Goal: Check status

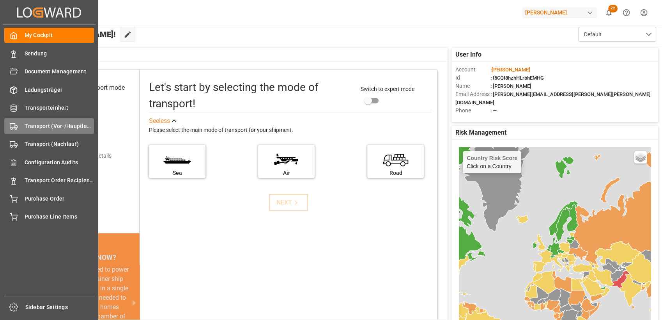
click at [25, 128] on span "Transport (Vor-/Hauptlauf)" at bounding box center [60, 126] width 70 height 8
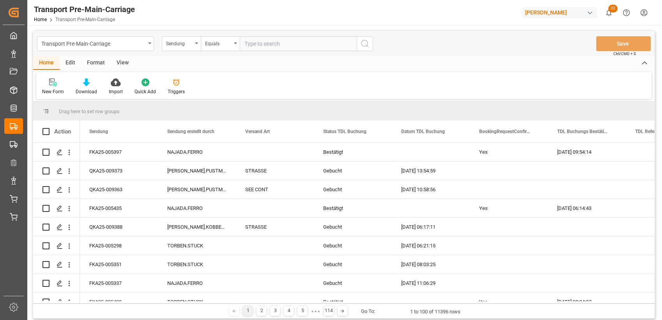
click at [96, 67] on div "Format" at bounding box center [96, 63] width 30 height 13
click at [50, 86] on icon at bounding box center [53, 82] width 7 height 8
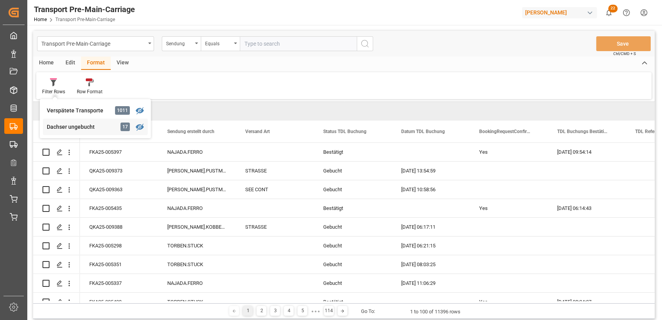
click at [65, 128] on div "Dachser ungebucht" at bounding box center [81, 127] width 68 height 8
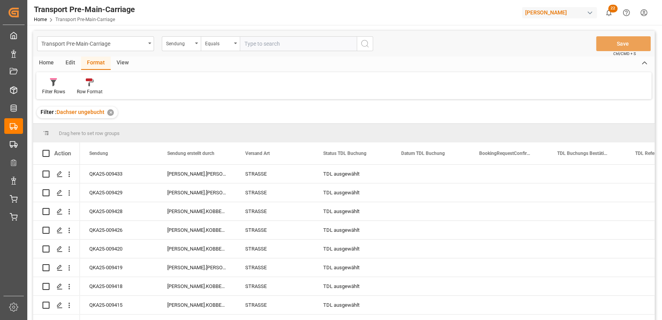
click at [123, 62] on div "View" at bounding box center [123, 63] width 24 height 13
click at [85, 82] on icon at bounding box center [89, 82] width 8 height 8
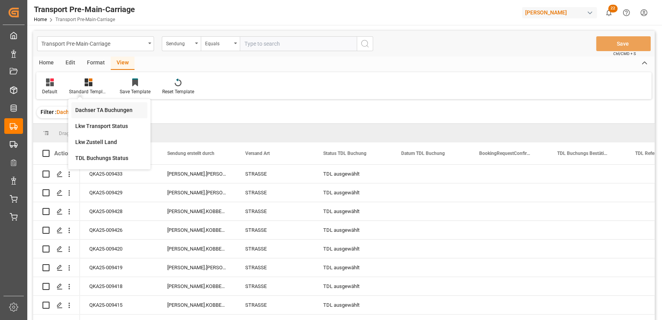
click at [95, 108] on div "Dachser TA Buchungen" at bounding box center [109, 110] width 68 height 8
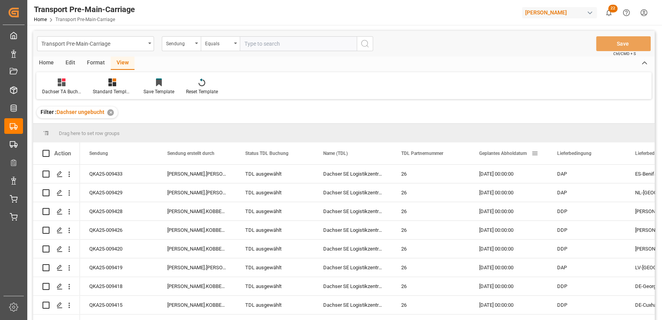
click at [495, 152] on span "Geplantes Abholdatum" at bounding box center [503, 153] width 48 height 5
click at [108, 173] on div "QKA25-009415" at bounding box center [119, 174] width 78 height 18
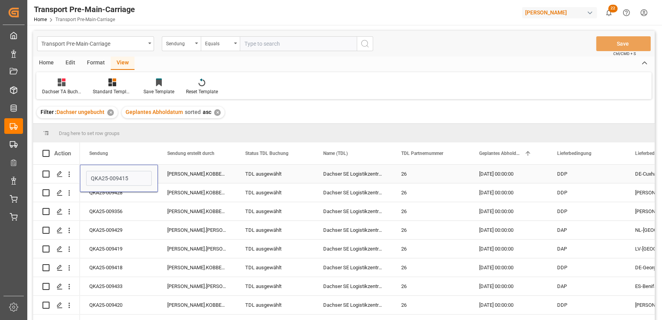
click at [197, 173] on div "[PERSON_NAME].KOBBENBRING" at bounding box center [197, 174] width 78 height 18
click at [45, 61] on div "Home" at bounding box center [46, 63] width 27 height 13
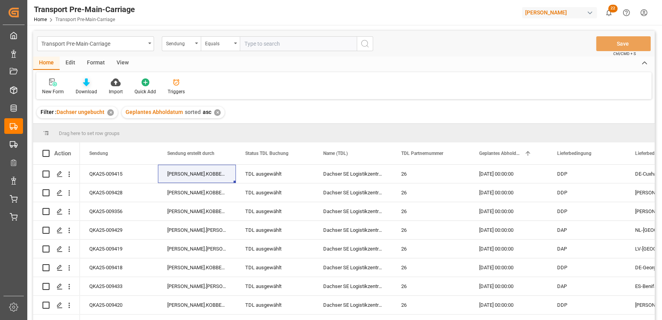
click at [84, 86] on icon at bounding box center [86, 82] width 7 height 8
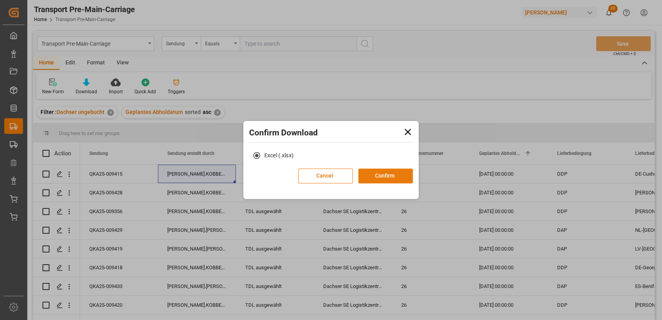
click at [381, 178] on button "Confirm" at bounding box center [385, 176] width 55 height 15
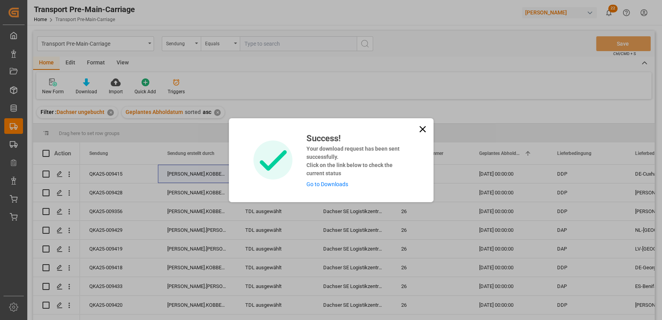
click at [424, 129] on icon at bounding box center [422, 129] width 11 height 11
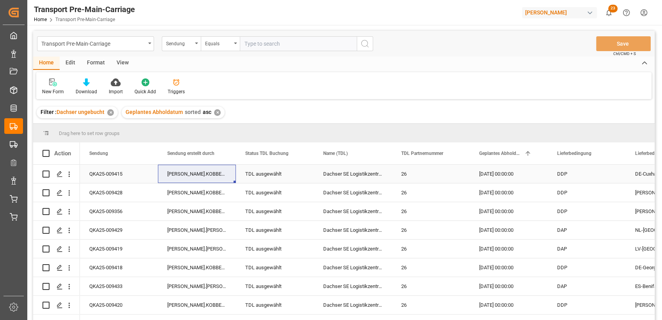
click at [256, 168] on div "TDL ausgewählt" at bounding box center [274, 174] width 59 height 18
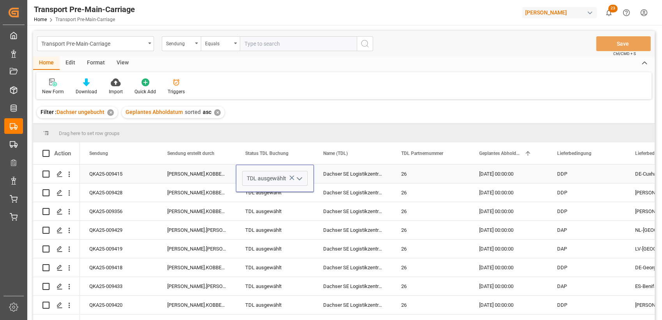
click at [302, 179] on icon "open menu" at bounding box center [299, 178] width 9 height 9
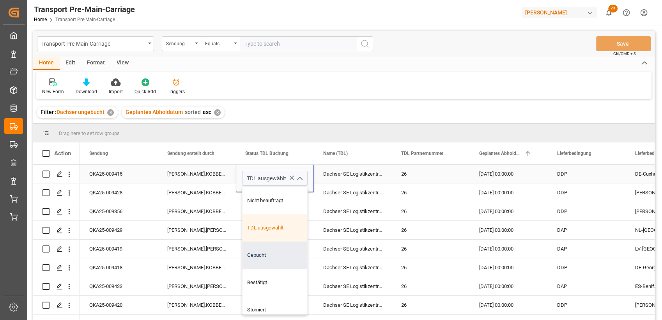
click at [266, 254] on div "Gebucht" at bounding box center [275, 254] width 65 height 27
type input "Gebucht"
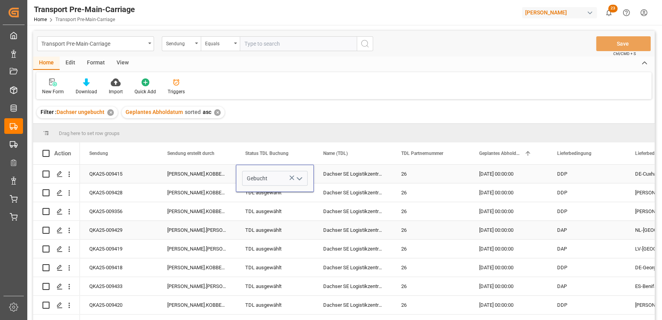
click at [219, 237] on div "[PERSON_NAME].[PERSON_NAME]" at bounding box center [197, 230] width 78 height 18
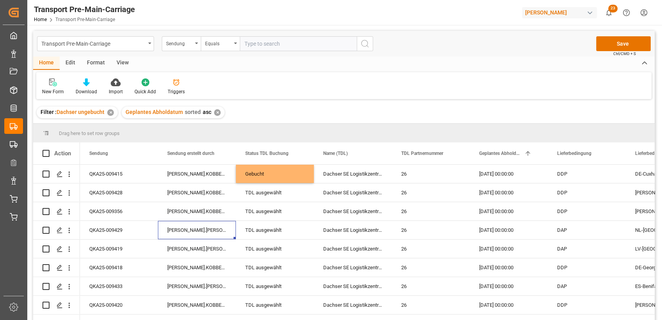
scroll to position [28, 0]
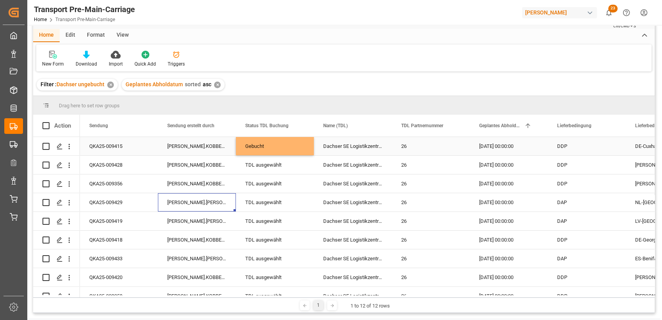
click at [282, 142] on div "Gebucht" at bounding box center [274, 146] width 59 height 18
drag, startPoint x: 312, startPoint y: 153, endPoint x: 292, endPoint y: 272, distance: 120.7
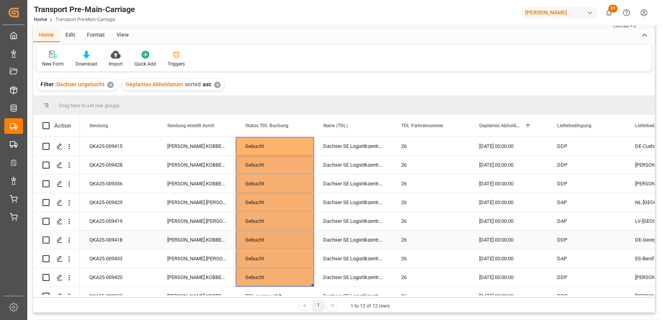
scroll to position [69, 0]
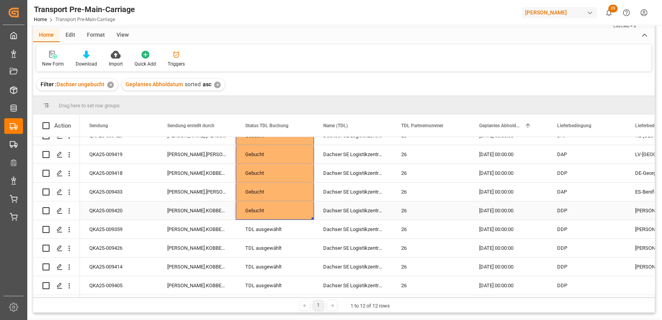
click at [282, 212] on div "Gebucht" at bounding box center [274, 211] width 59 height 18
drag, startPoint x: 313, startPoint y: 216, endPoint x: 301, endPoint y: 278, distance: 63.1
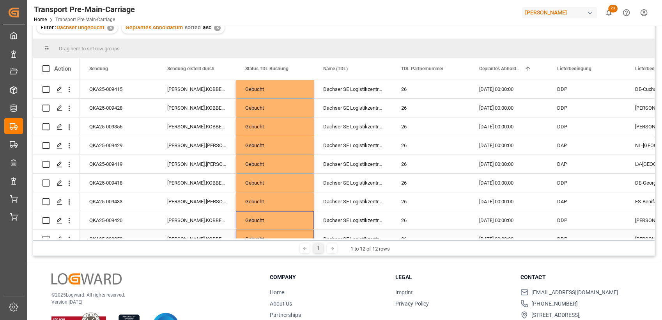
scroll to position [0, 0]
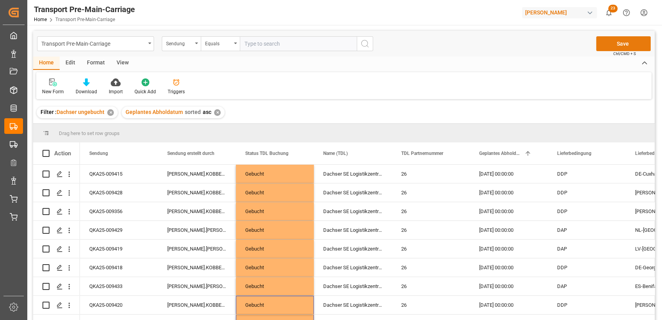
click at [649, 41] on button "Save" at bounding box center [623, 43] width 55 height 15
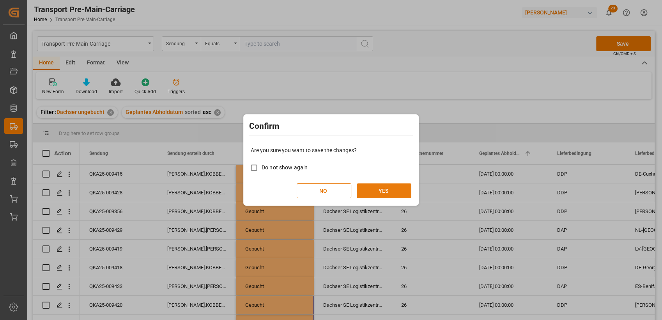
click at [383, 188] on button "YES" at bounding box center [384, 190] width 55 height 15
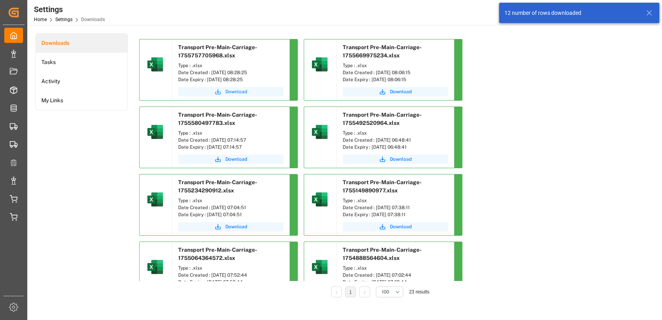
click at [237, 92] on span "Download" at bounding box center [236, 91] width 22 height 7
